Goal: Task Accomplishment & Management: Use online tool/utility

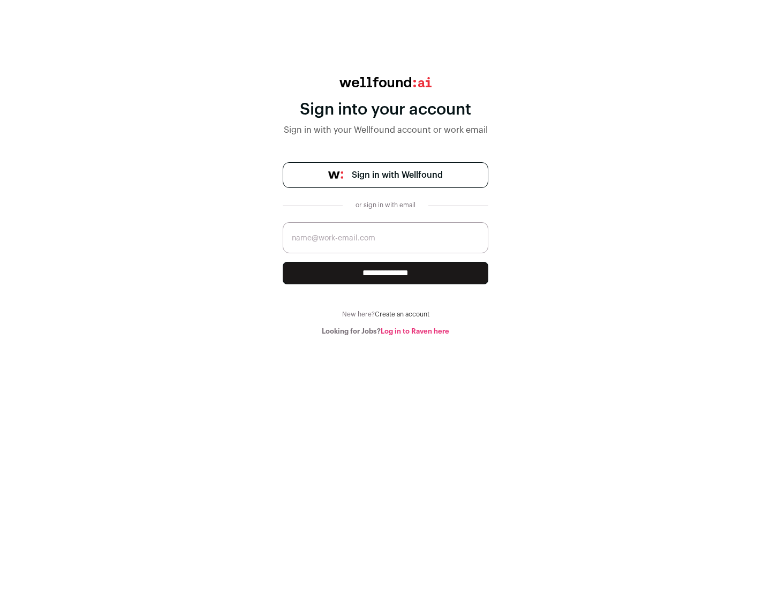
click at [397, 175] on span "Sign in with Wellfound" at bounding box center [397, 175] width 91 height 13
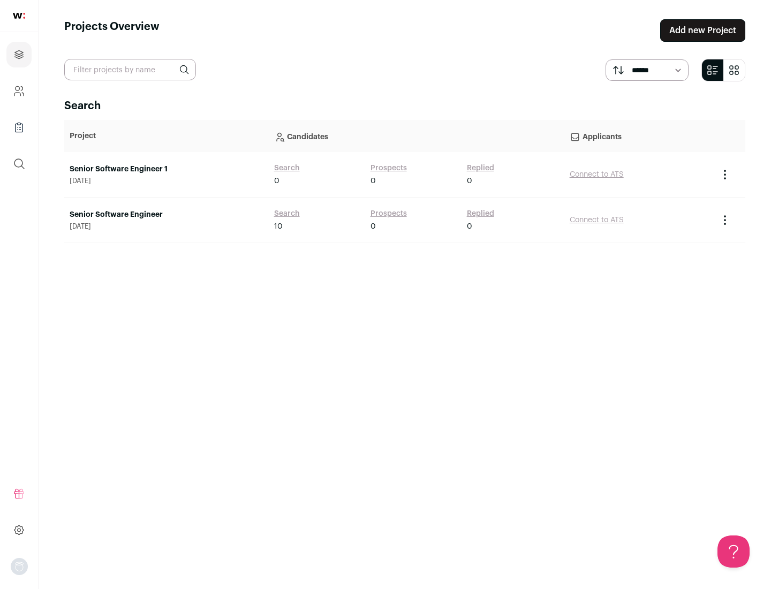
click at [166, 215] on link "Senior Software Engineer" at bounding box center [167, 214] width 194 height 11
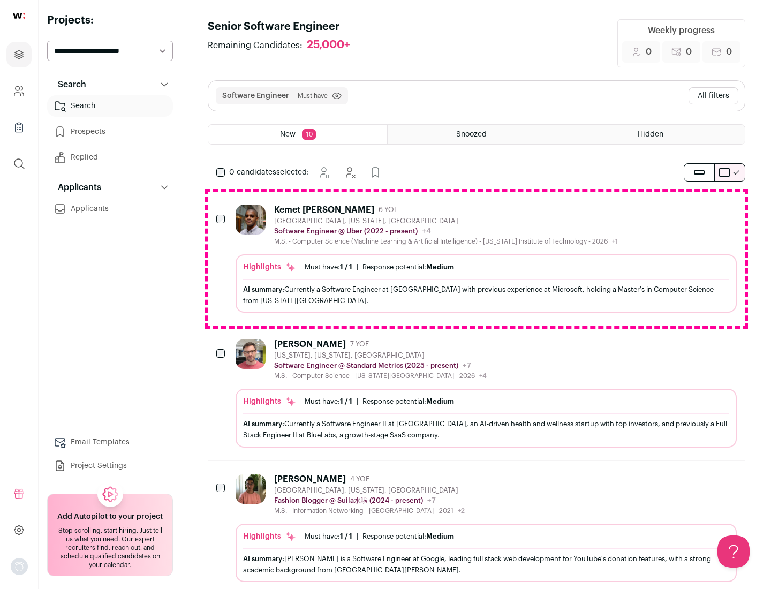
click at [476, 259] on div "Highlights Must have: 1 / 1 How many must haves have been fulfilled? | Response…" at bounding box center [486, 283] width 501 height 58
